Goal: Transaction & Acquisition: Purchase product/service

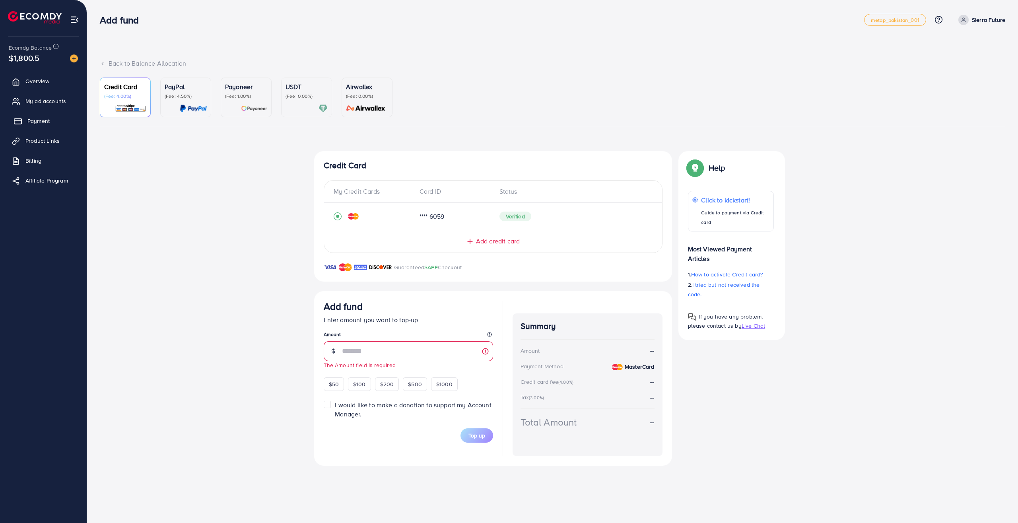
click at [37, 121] on span "Payment" at bounding box center [38, 121] width 22 height 8
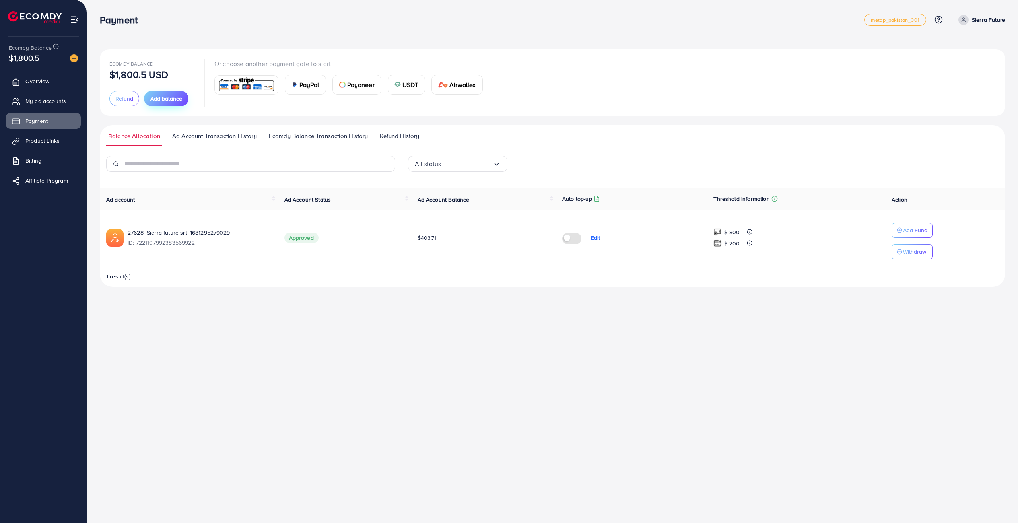
click at [169, 93] on button "Add balance" at bounding box center [166, 98] width 45 height 15
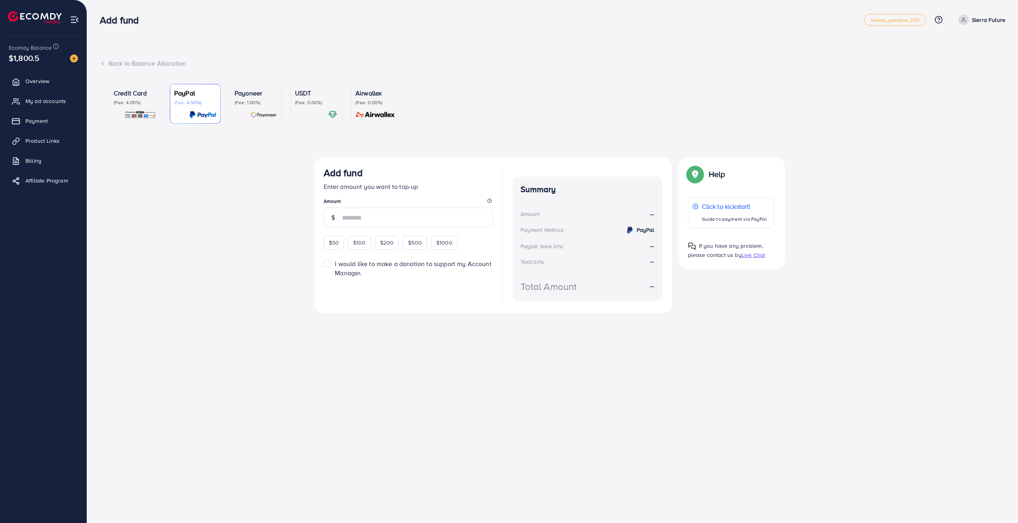
click at [136, 104] on p "(Fee: 4.00%)" at bounding box center [135, 102] width 42 height 6
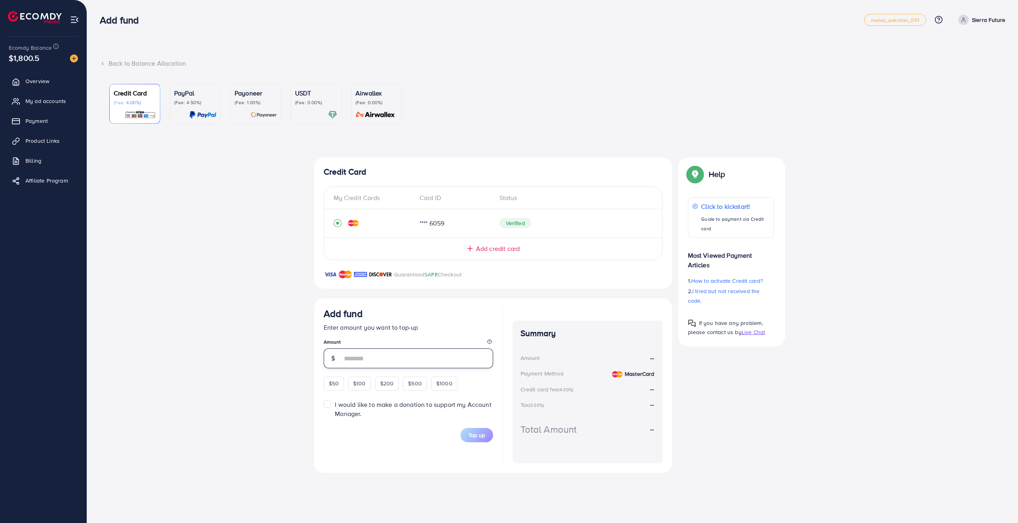
click at [386, 363] on input "number" at bounding box center [417, 358] width 151 height 20
type input "****"
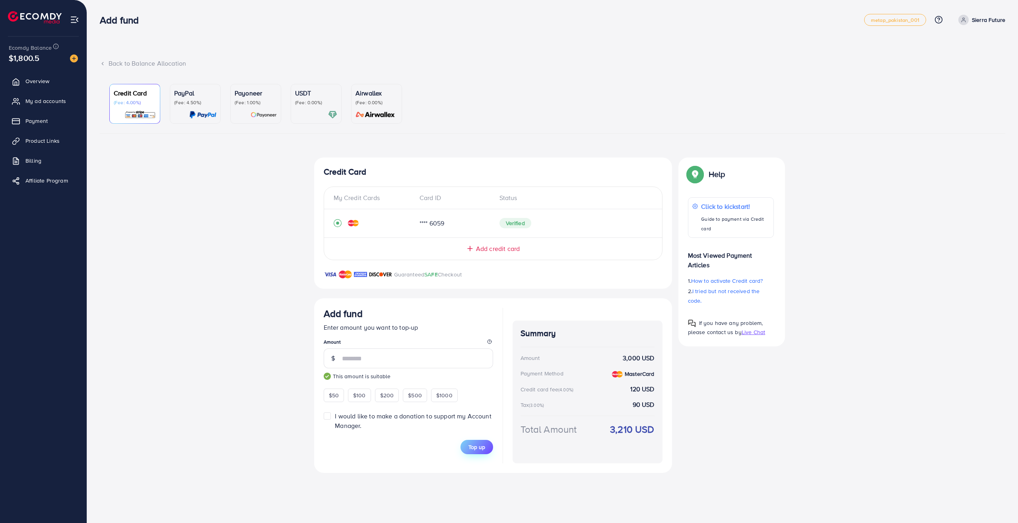
click at [474, 447] on span "Top up" at bounding box center [476, 447] width 17 height 8
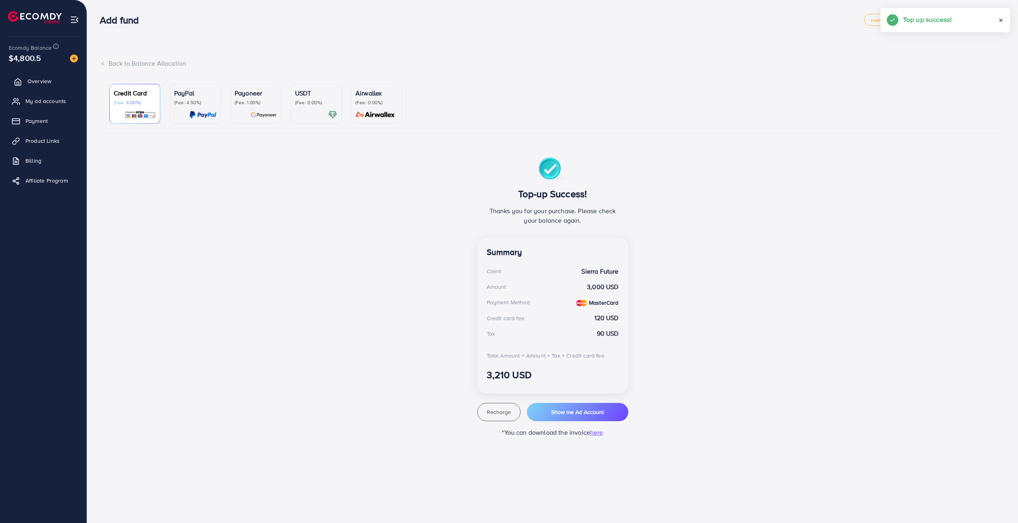
click at [43, 82] on span "Overview" at bounding box center [39, 81] width 24 height 8
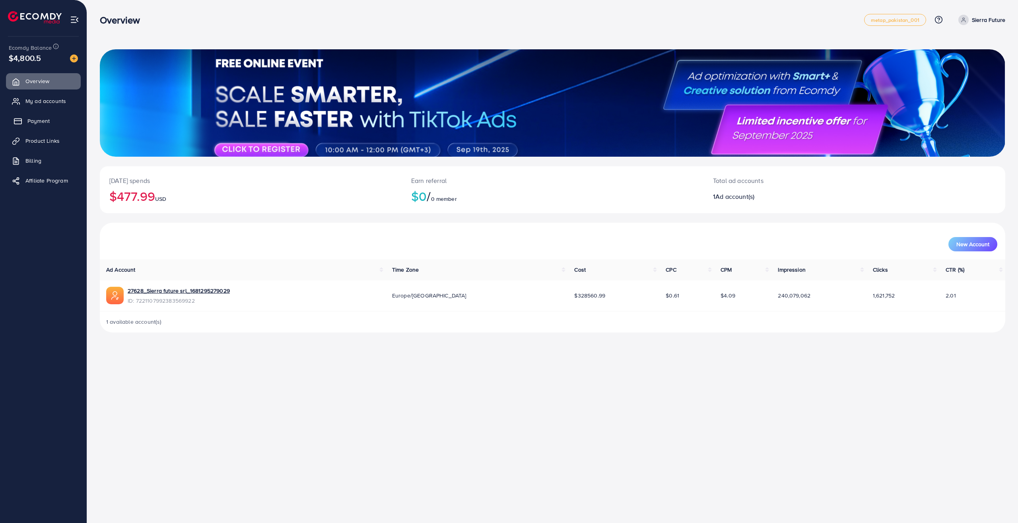
click at [40, 121] on span "Payment" at bounding box center [38, 121] width 22 height 8
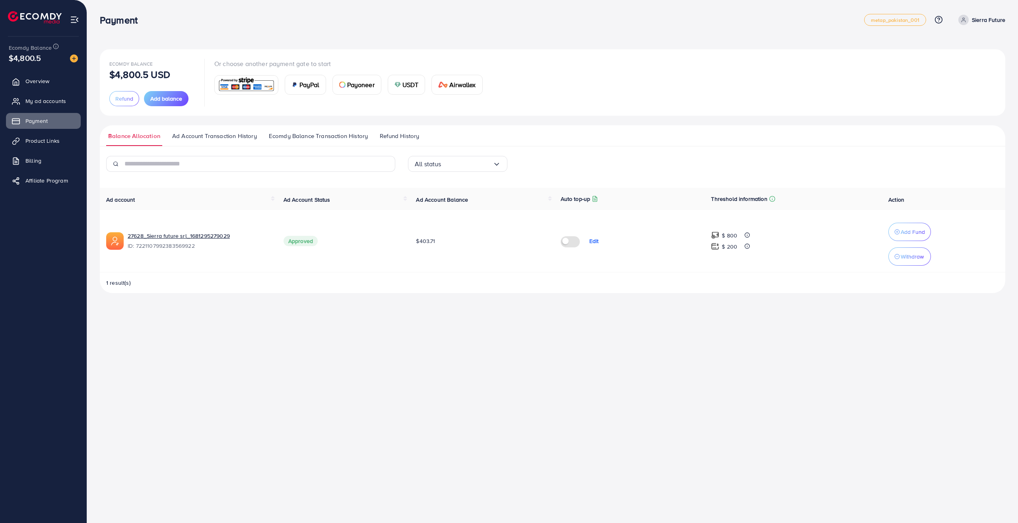
click at [242, 134] on span "Ad Account Transaction History" at bounding box center [214, 136] width 85 height 9
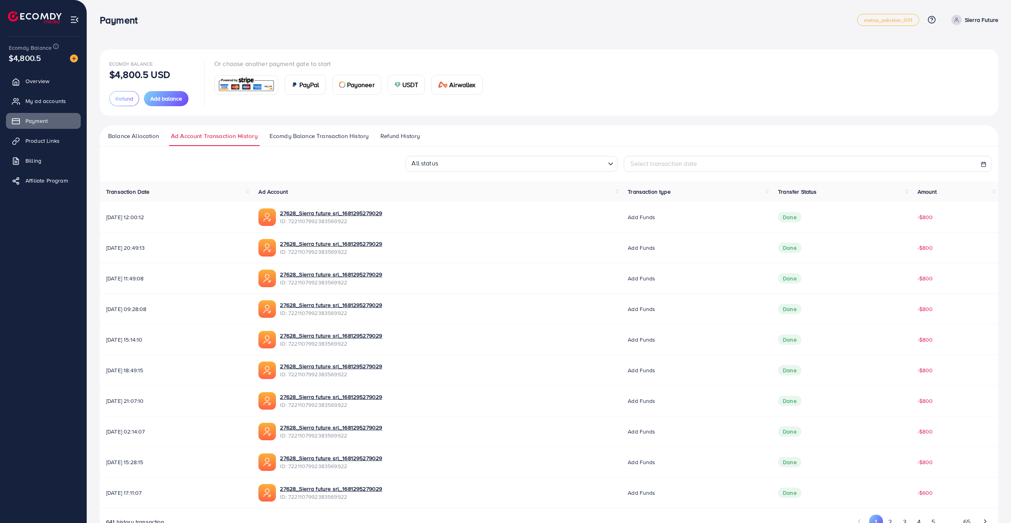
click at [326, 139] on span "Ecomdy Balance Transaction History" at bounding box center [319, 136] width 99 height 9
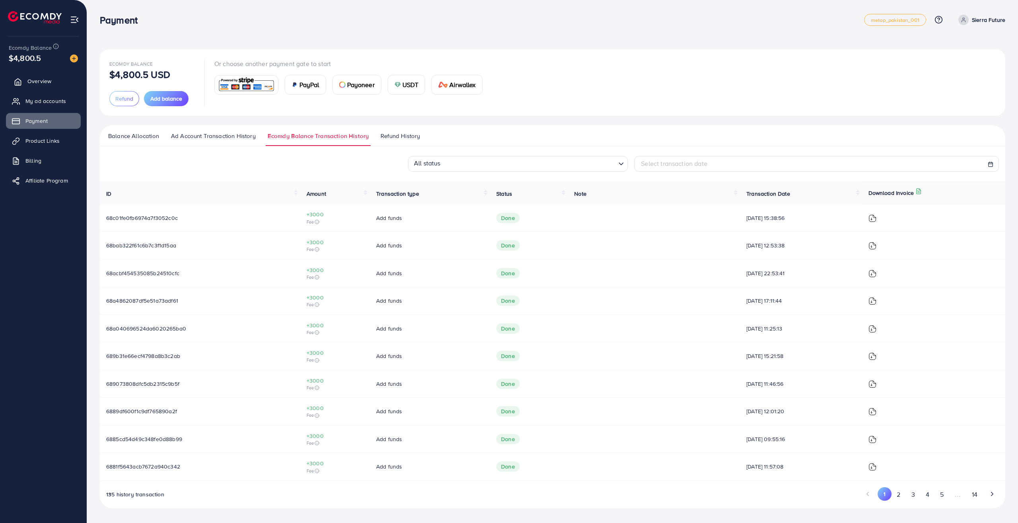
click at [32, 79] on span "Overview" at bounding box center [39, 81] width 24 height 8
